Goal: Transaction & Acquisition: Purchase product/service

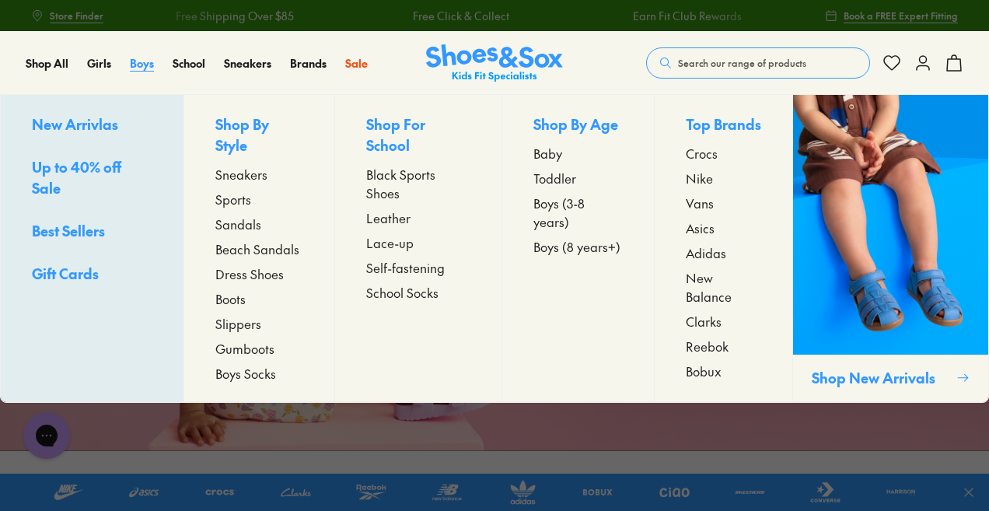
click at [136, 63] on span "Boys" at bounding box center [142, 63] width 24 height 16
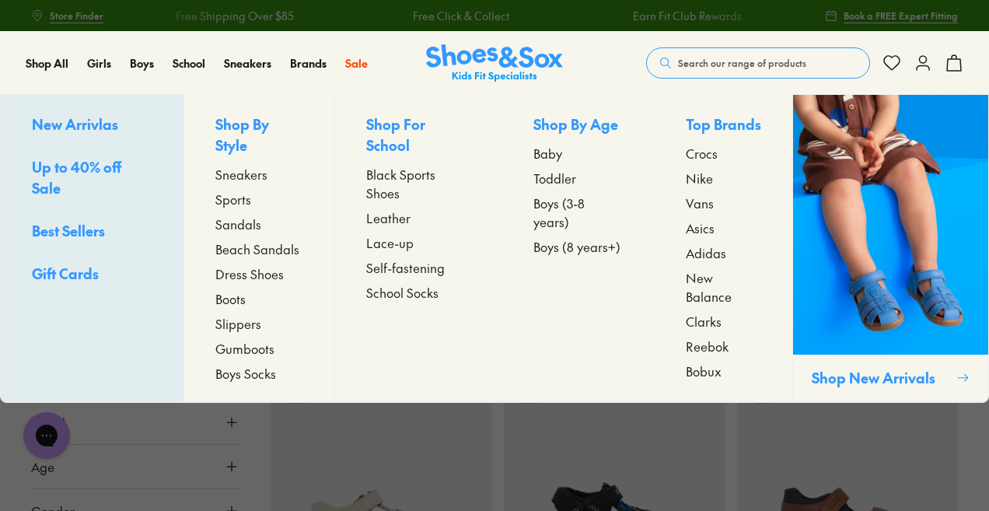
click at [568, 201] on span "Boys (3-8 years)" at bounding box center [577, 212] width 89 height 37
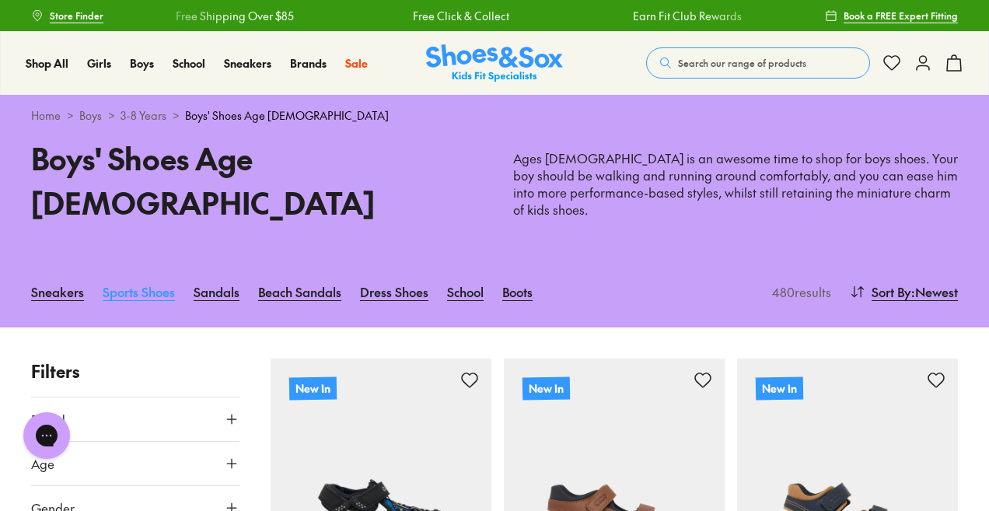
click at [145, 276] on link "Sports Shoes" at bounding box center [139, 291] width 72 height 34
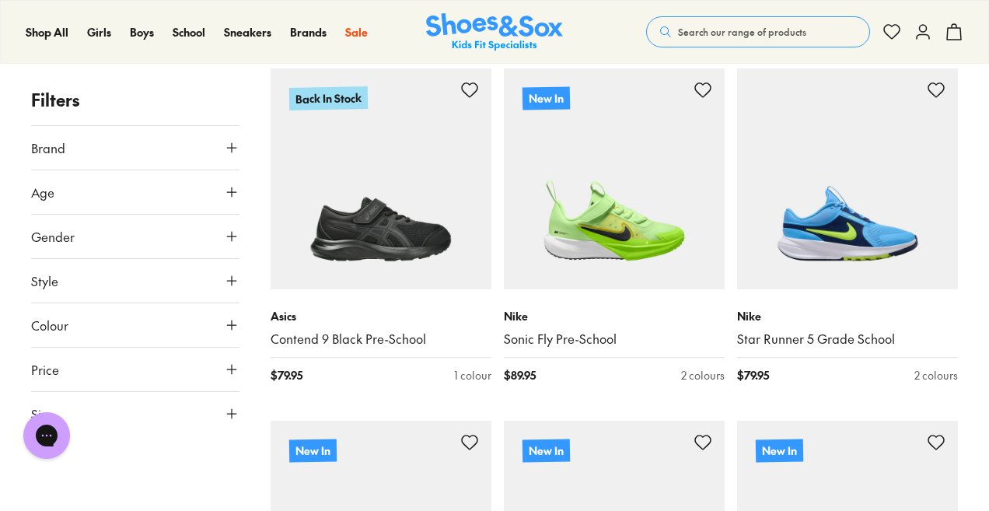
scroll to position [249, 0]
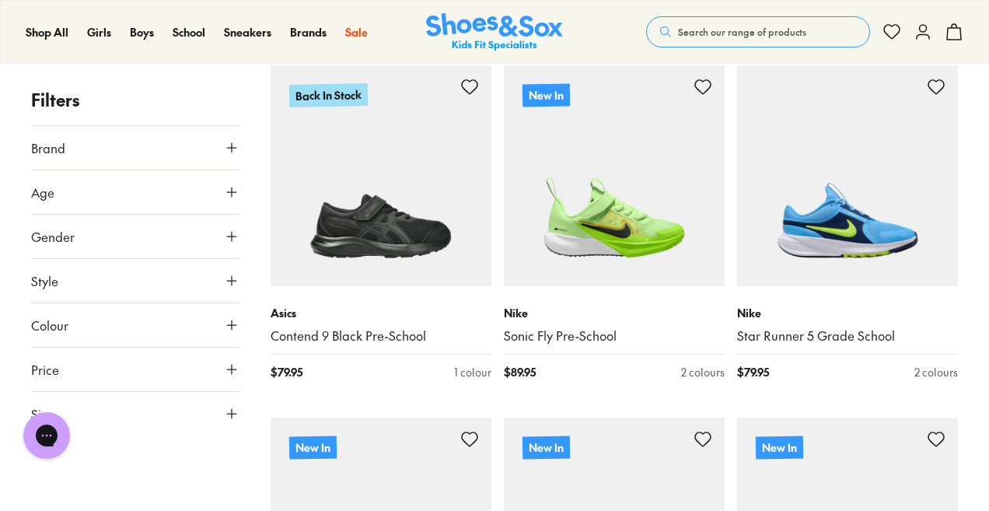
drag, startPoint x: 239, startPoint y: 415, endPoint x: 229, endPoint y: 411, distance: 11.6
click at [229, 411] on use at bounding box center [231, 413] width 9 height 9
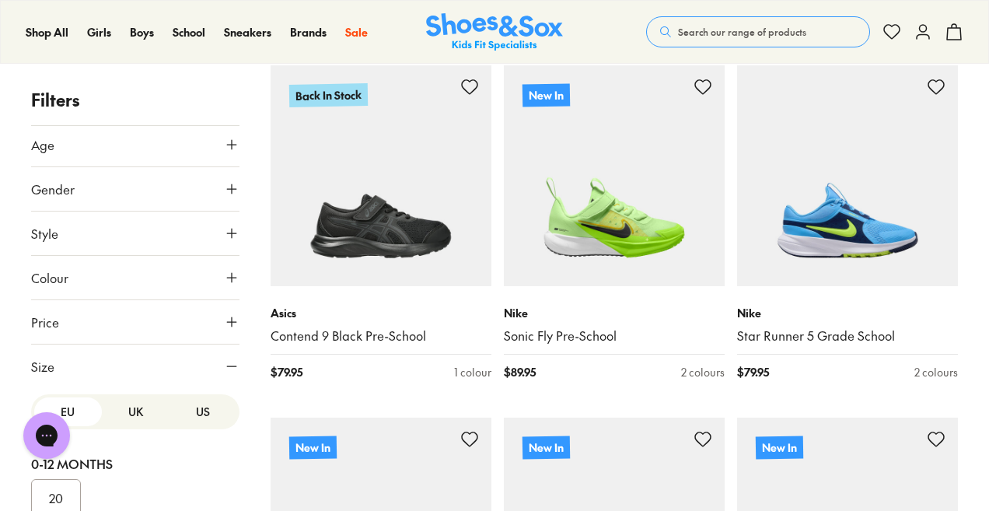
scroll to position [62, 0]
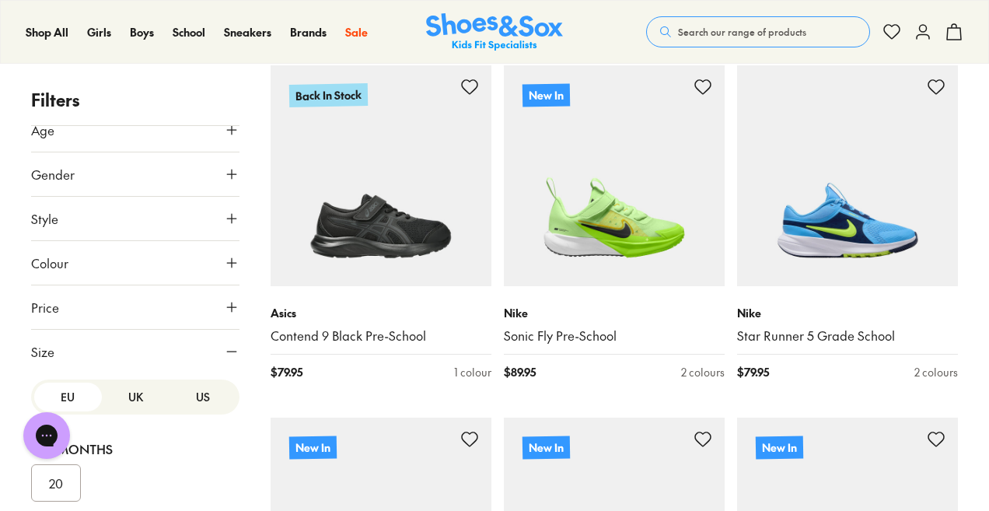
click at [189, 402] on button "US" at bounding box center [203, 397] width 68 height 29
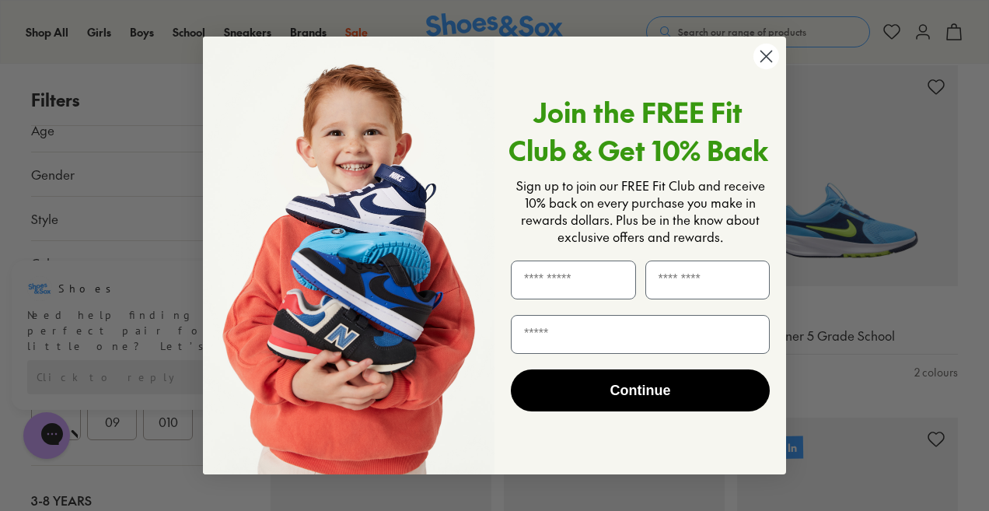
scroll to position [280, 0]
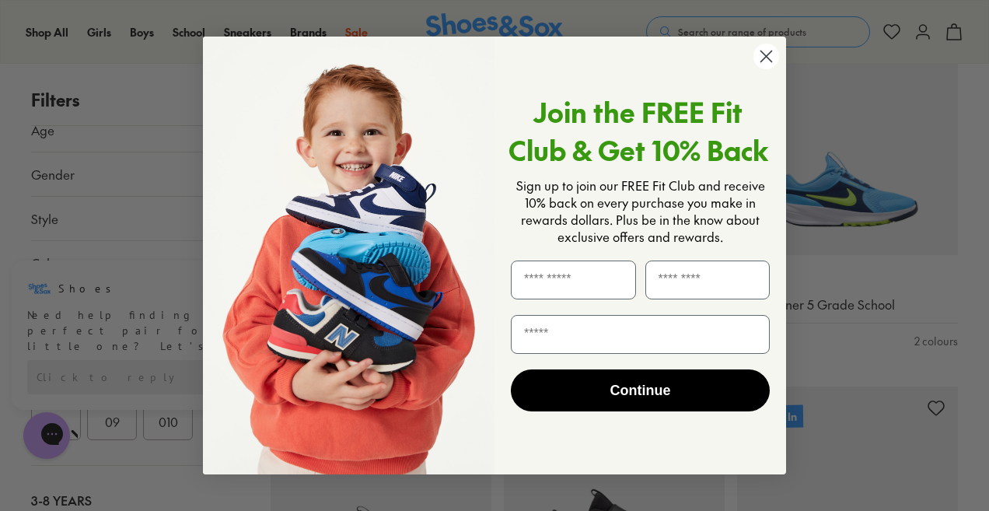
click at [766, 51] on circle "Close dialog" at bounding box center [766, 57] width 26 height 26
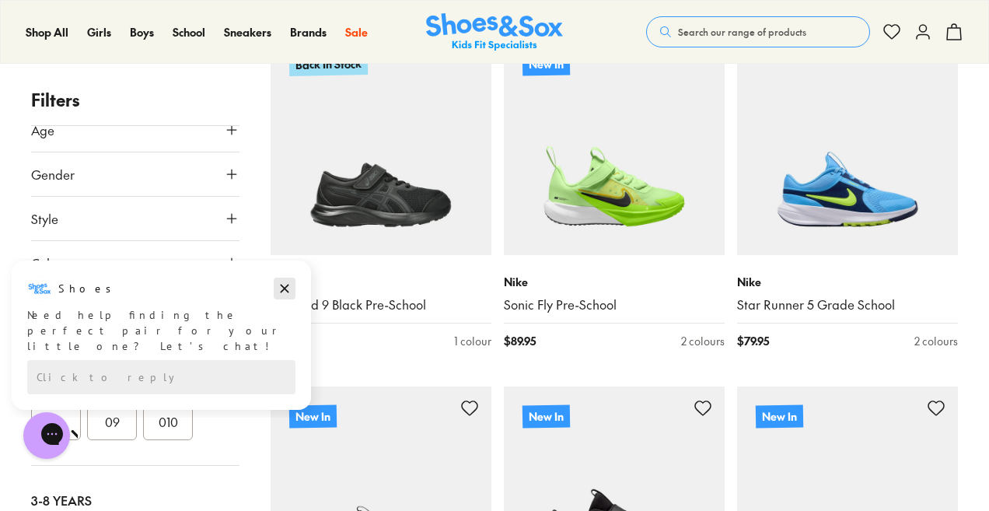
click at [285, 288] on icon "Dismiss campaign" at bounding box center [285, 289] width 9 height 9
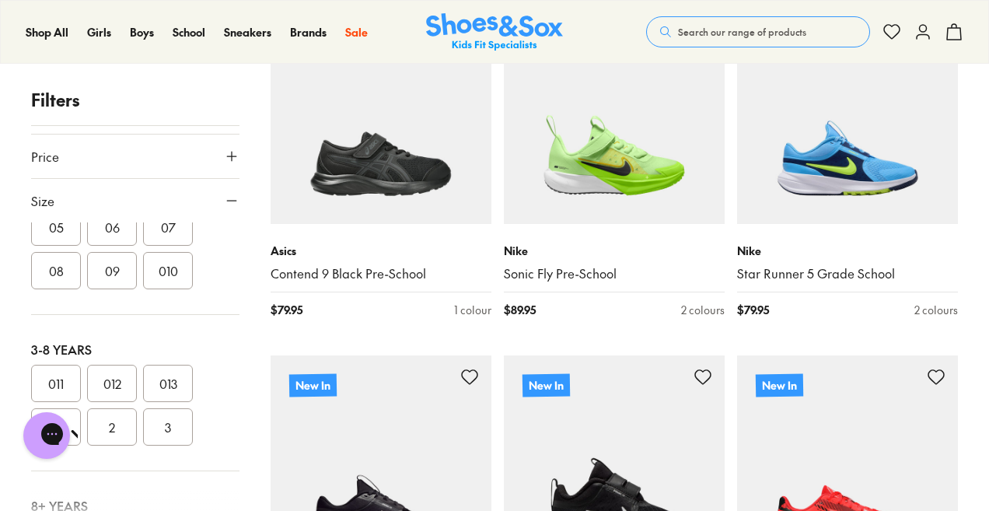
scroll to position [215, 0]
click at [176, 425] on button "3" at bounding box center [168, 425] width 50 height 37
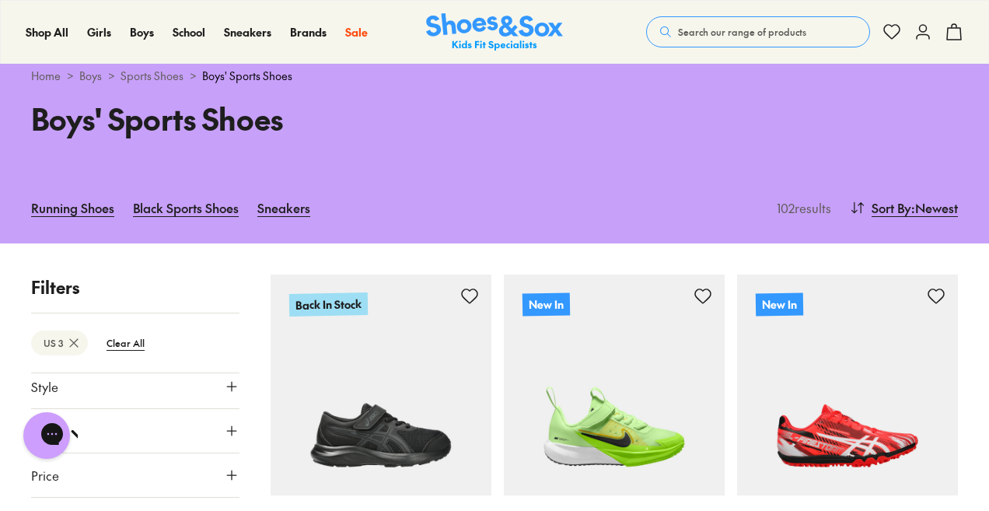
scroll to position [139, 0]
click at [224, 480] on icon at bounding box center [232, 478] width 16 height 16
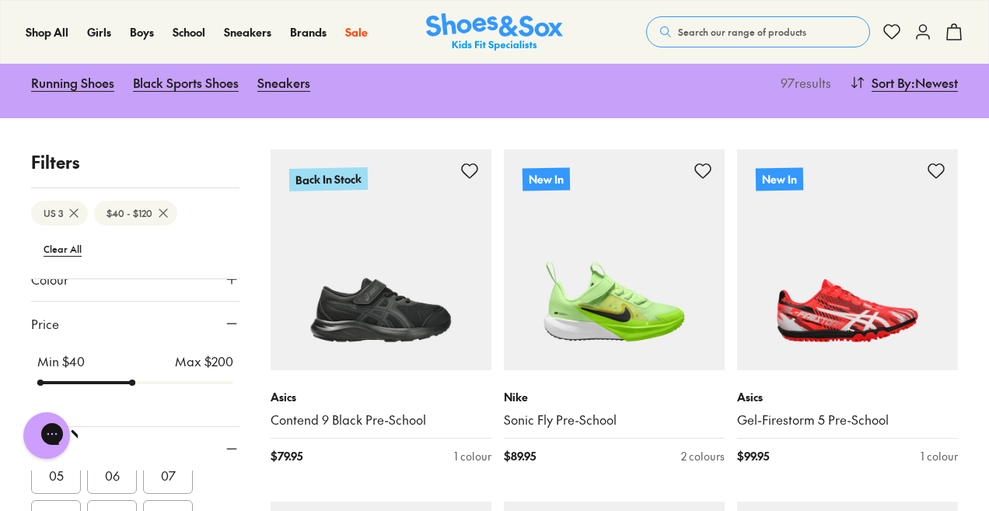
scroll to position [40, 0]
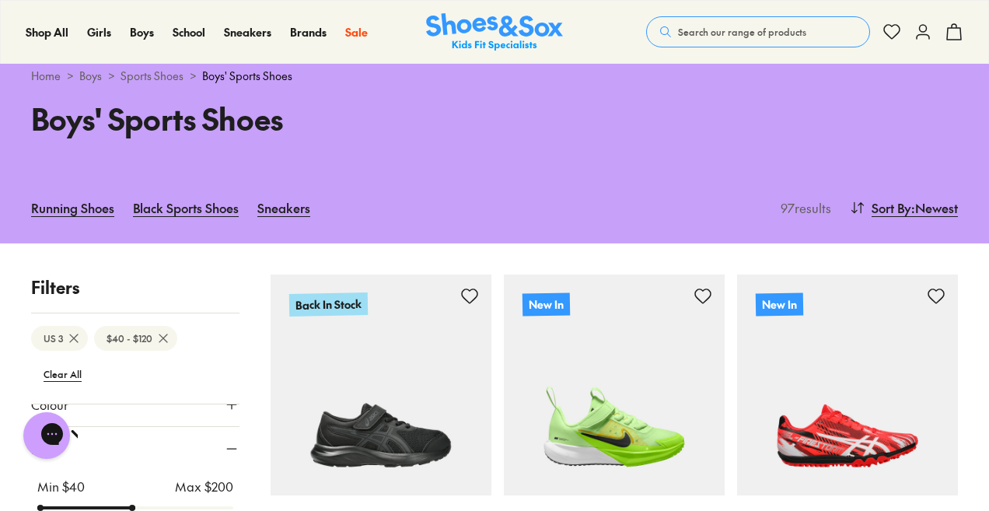
drag, startPoint x: 224, startPoint y: 476, endPoint x: 132, endPoint y: 466, distance: 92.3
click at [132, 505] on input "range" at bounding box center [135, 508] width 196 height 6
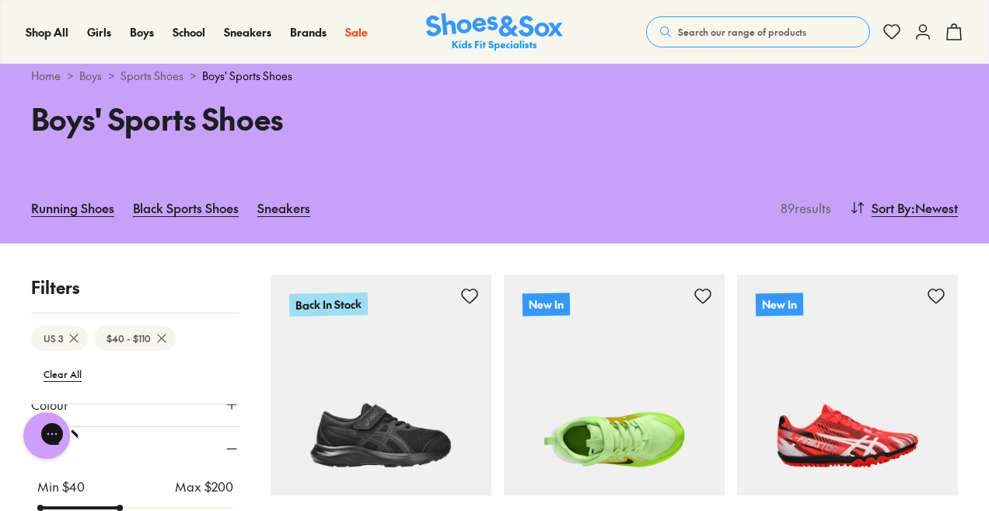
type input "***"
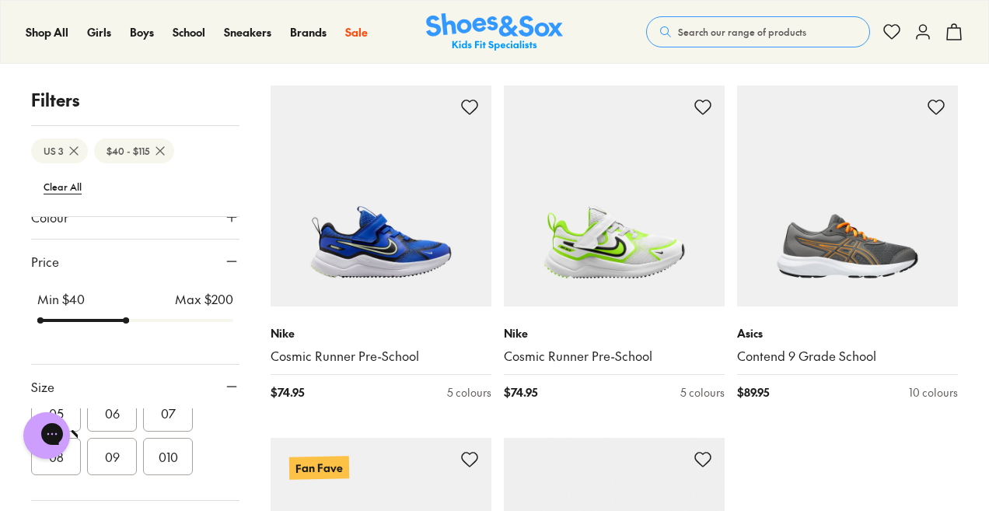
scroll to position [3399, 0]
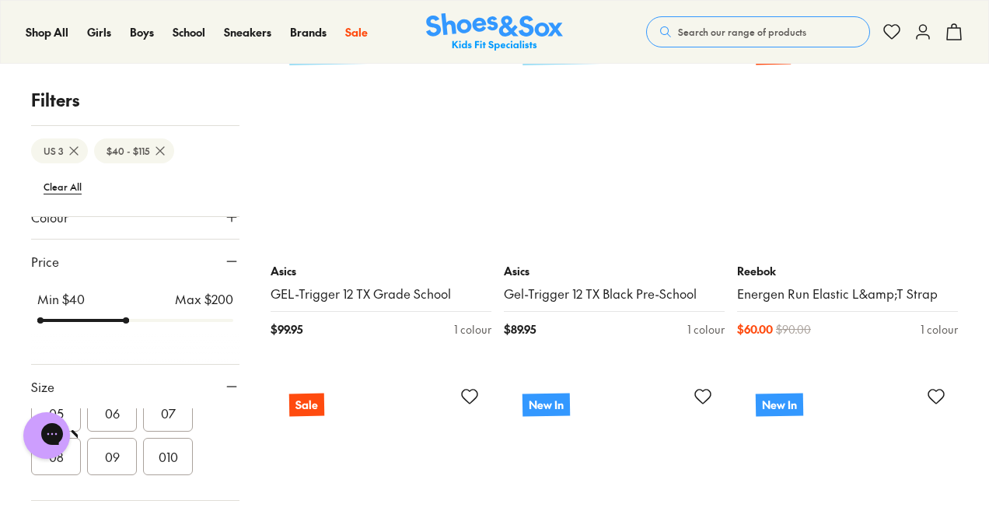
scroll to position [7038, 0]
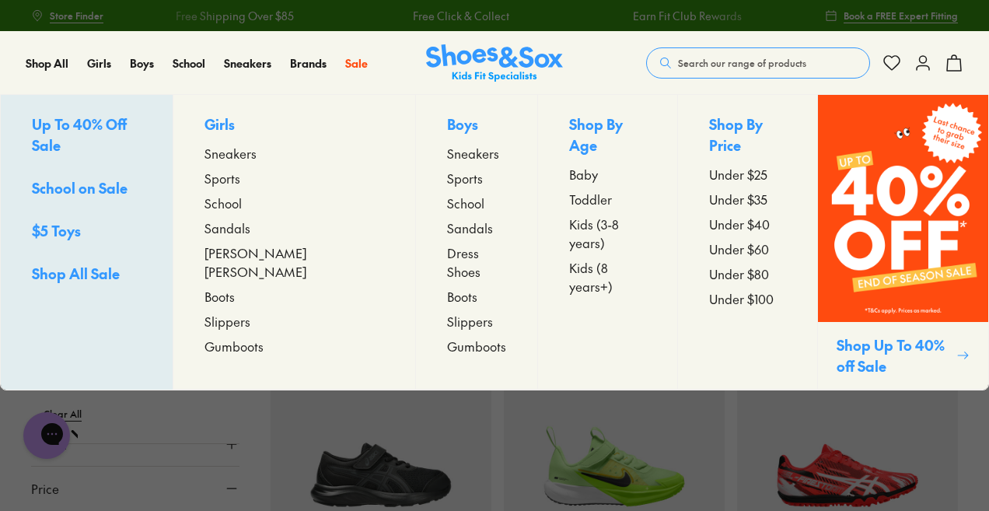
click at [709, 165] on span "Under $25" at bounding box center [738, 174] width 58 height 19
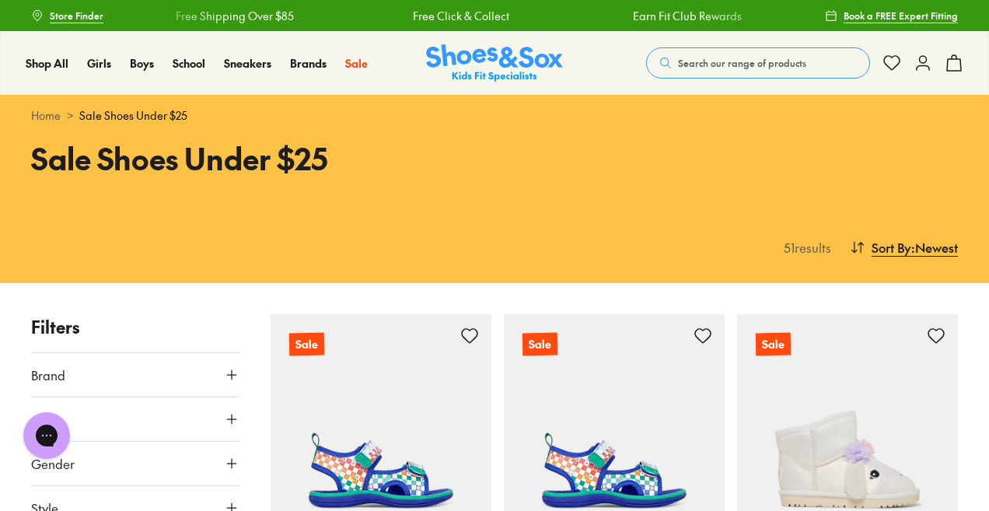
drag, startPoint x: 986, startPoint y: 32, endPoint x: 994, endPoint y: 75, distance: 43.6
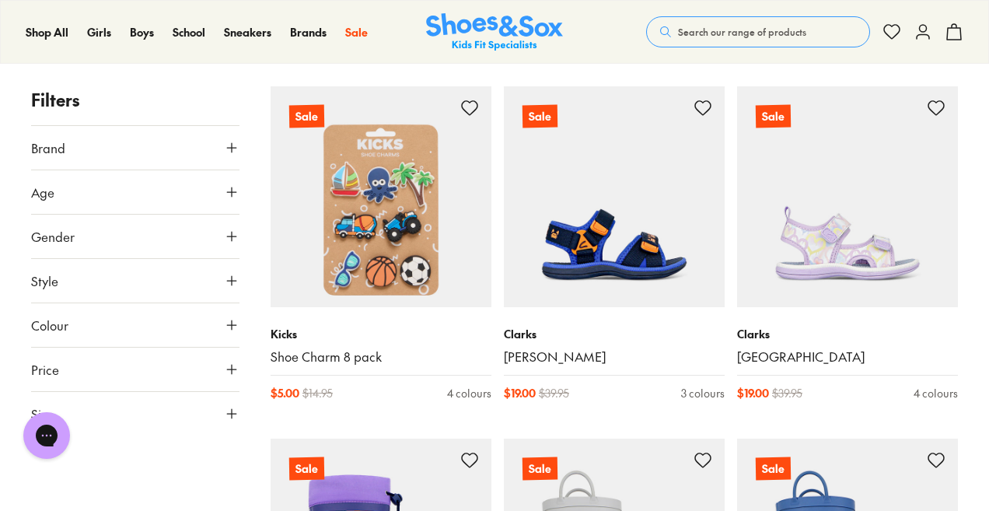
scroll to position [3065, 0]
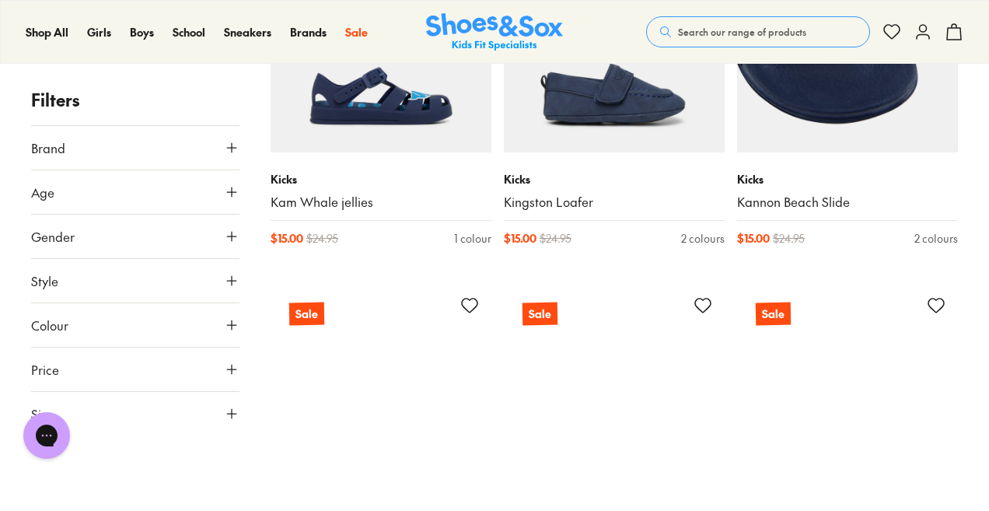
scroll to position [5708, 0]
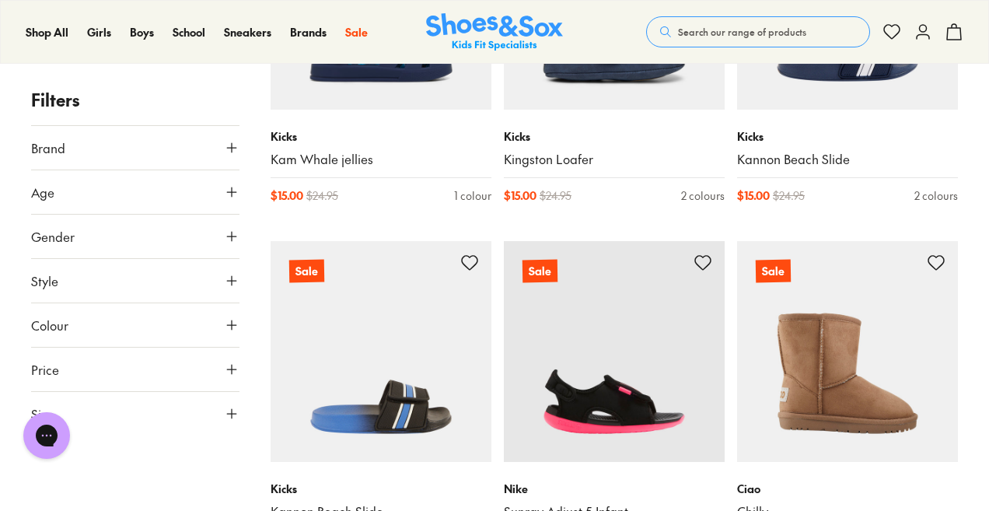
click at [233, 409] on icon at bounding box center [232, 414] width 16 height 16
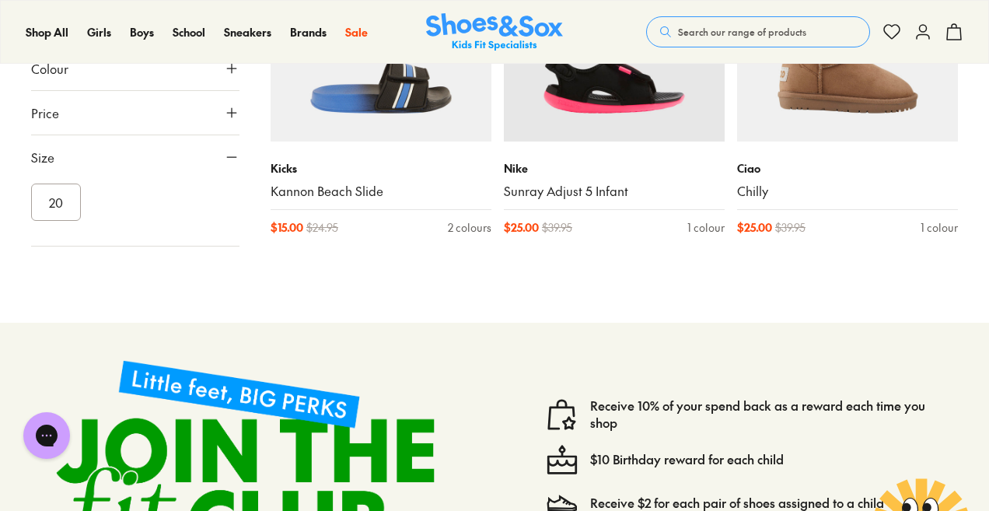
scroll to position [0, 0]
click at [187, 188] on button "US" at bounding box center [203, 202] width 68 height 29
click at [172, 178] on button "010" at bounding box center [168, 186] width 50 height 37
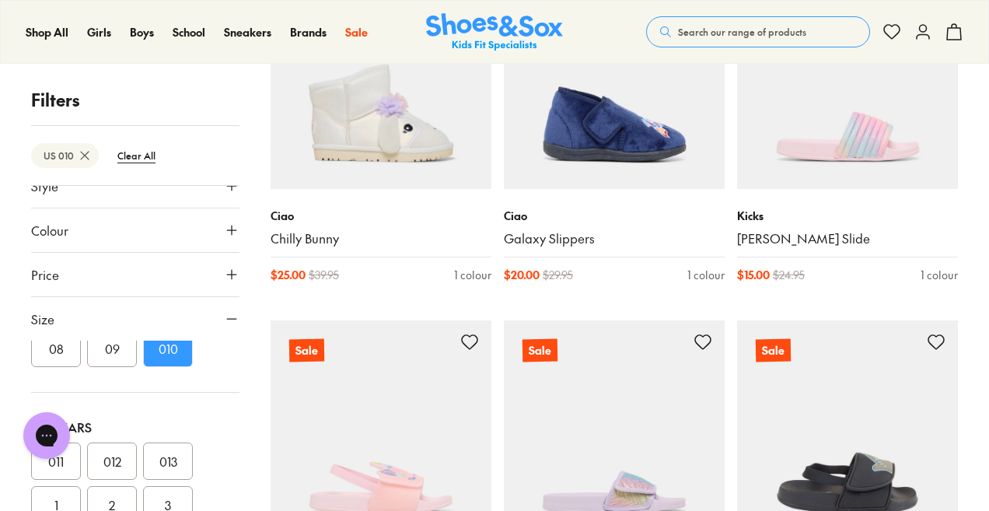
scroll to position [225, 0]
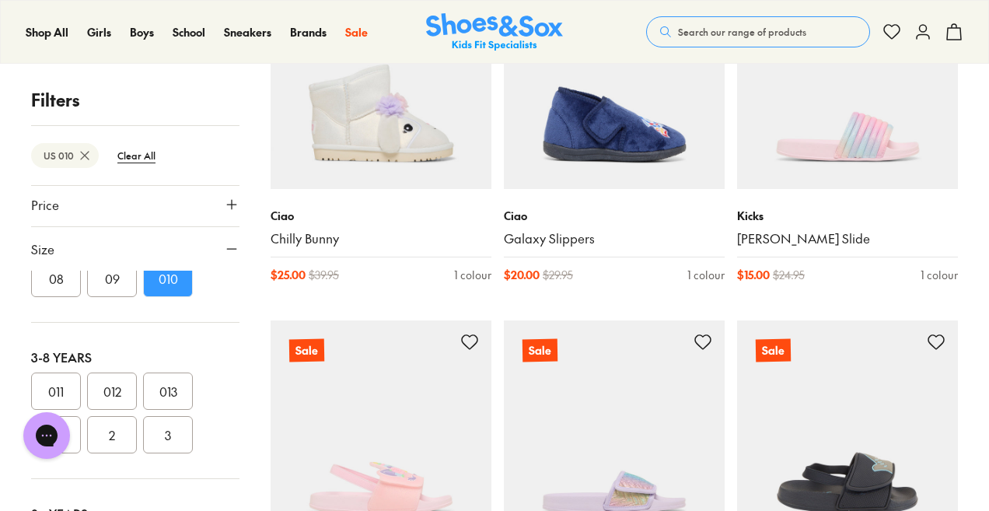
click at [57, 390] on button "011" at bounding box center [56, 390] width 50 height 37
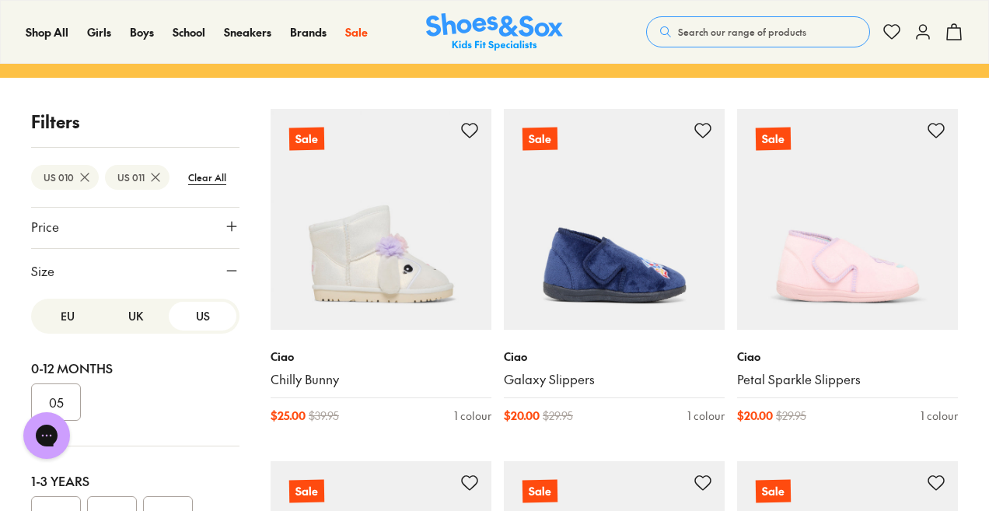
click at [224, 267] on icon at bounding box center [232, 271] width 16 height 16
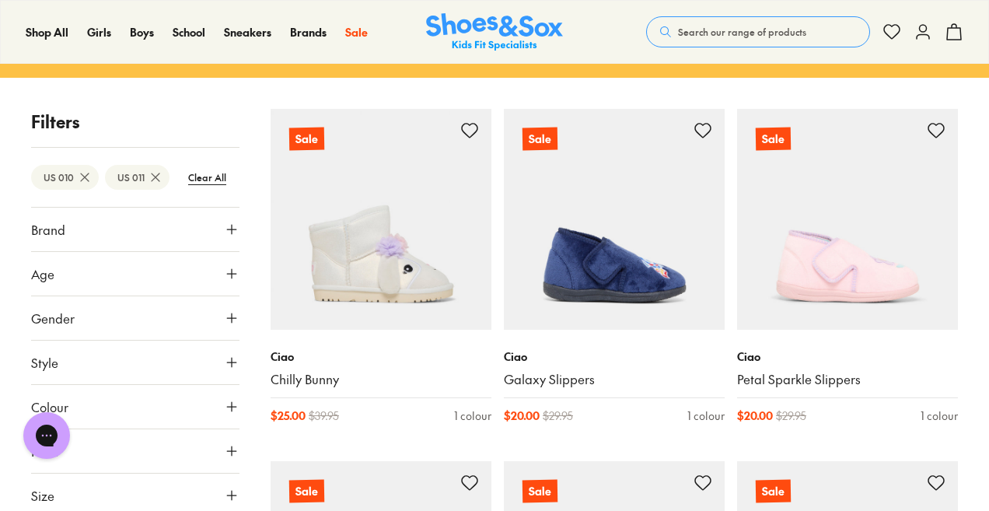
click at [225, 320] on icon at bounding box center [232, 318] width 16 height 16
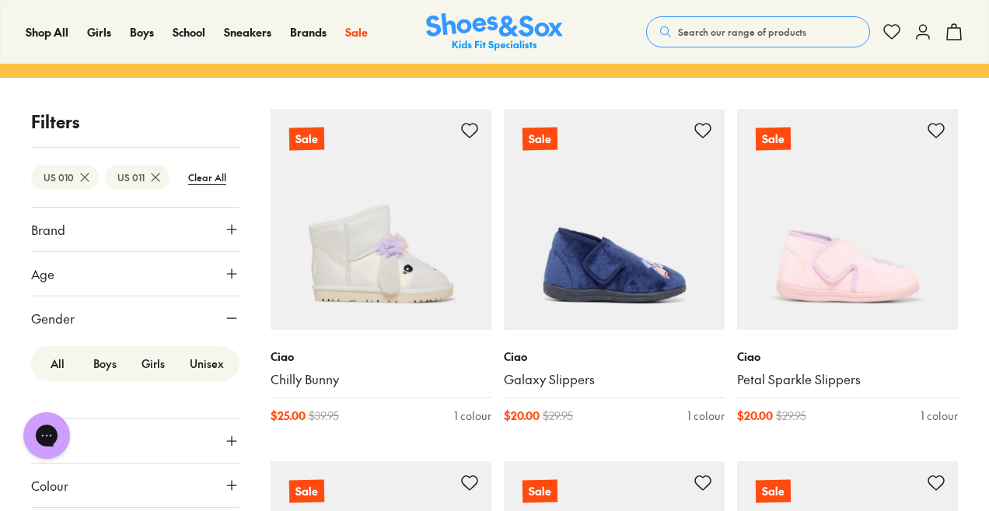
click at [98, 367] on label "Boys" at bounding box center [105, 363] width 48 height 29
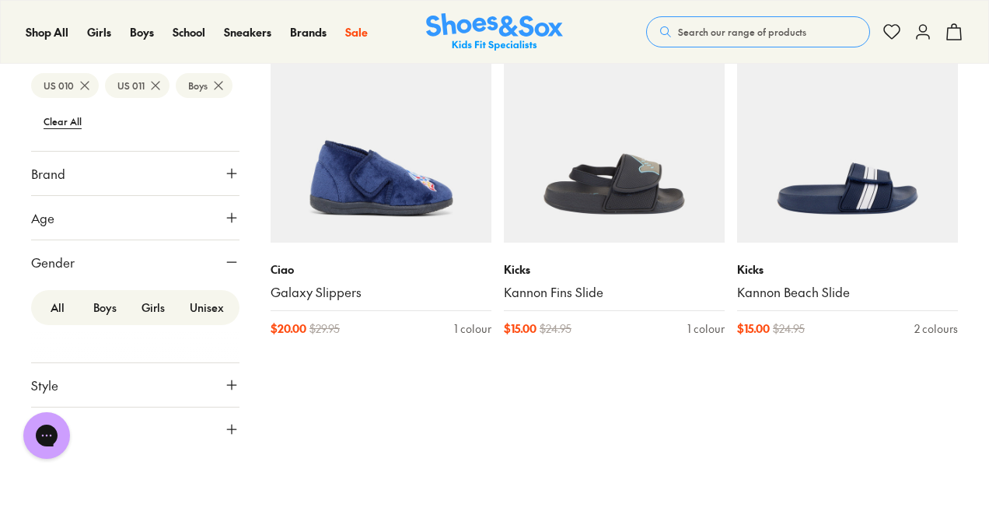
scroll to position [321, 0]
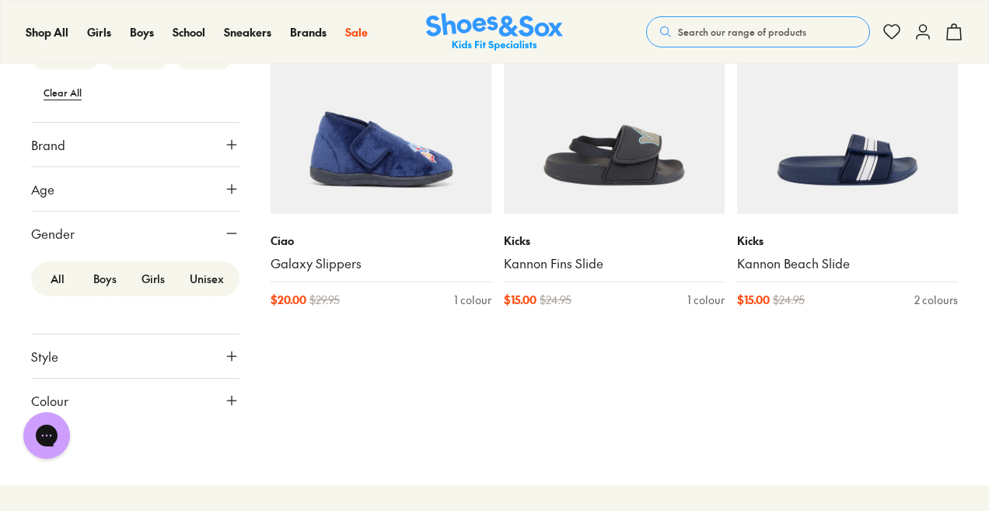
drag, startPoint x: 988, startPoint y: 211, endPoint x: 994, endPoint y: 122, distance: 89.6
click at [988, 122] on html "Skip to Main Content Store Finder Free Shipping Over $85 Free Click & Collect E…" at bounding box center [494, 419] width 989 height 1480
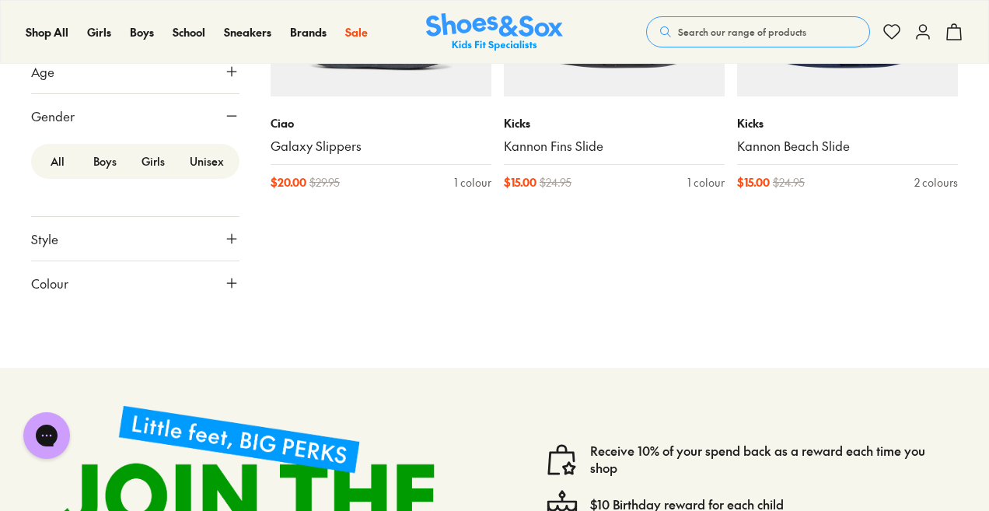
scroll to position [440, 0]
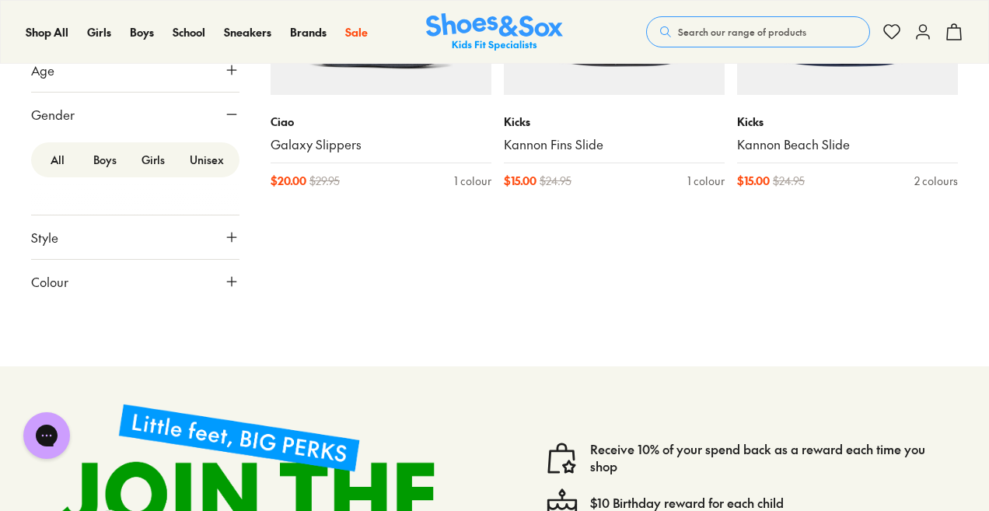
click at [203, 162] on label "Unisex" at bounding box center [206, 159] width 59 height 29
